Goal: Task Accomplishment & Management: Manage account settings

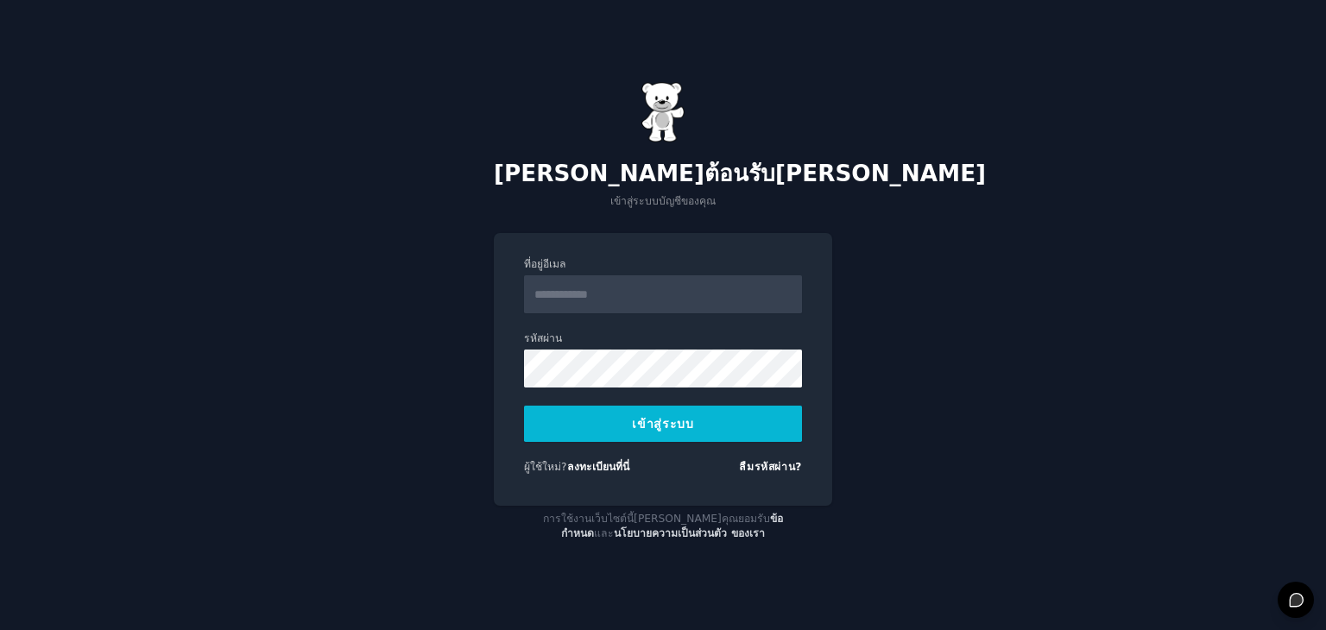
click at [594, 301] on input "ที่อยู่อีเมล" at bounding box center [663, 294] width 278 height 38
click at [609, 290] on input "ที่อยู่อีเมล" at bounding box center [663, 295] width 278 height 38
type input "**********"
click at [562, 429] on button "เข้าสู่ระบบ" at bounding box center [663, 424] width 278 height 36
